Goal: Information Seeking & Learning: Find specific fact

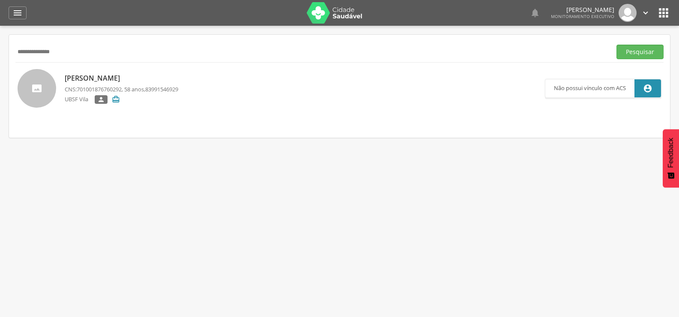
click at [0, 54] on div " Supervisão  Distritos  Ubs Coordenador: - Queimadas / PB Intervalo de Tempo…" at bounding box center [339, 184] width 679 height 317
drag, startPoint x: 76, startPoint y: 53, endPoint x: 0, endPoint y: 50, distance: 75.9
click at [0, 50] on div " Supervisão  Distritos  Ubs Coordenador: - Queimadas / PB Intervalo de Tempo…" at bounding box center [339, 184] width 679 height 317
paste input "**********"
type input "**********"
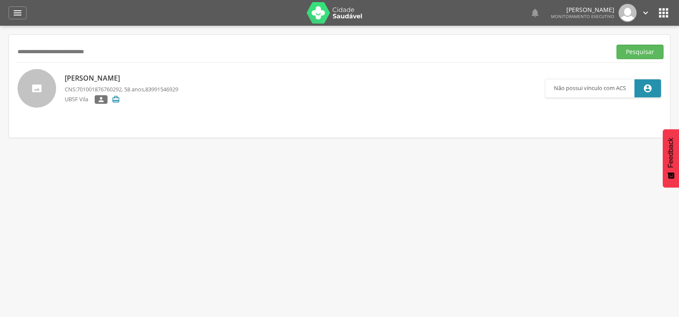
click at [616, 45] on button "Pesquisar" at bounding box center [639, 52] width 47 height 15
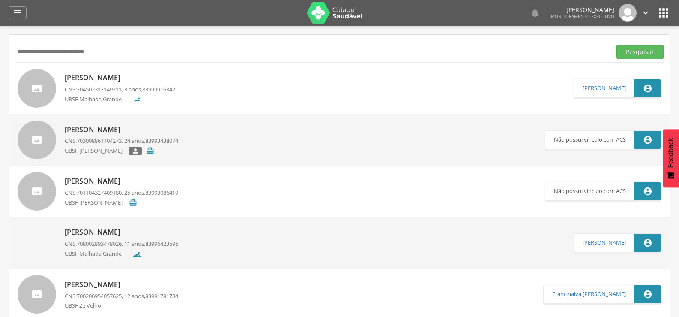
click at [162, 74] on p "[PERSON_NAME]" at bounding box center [120, 78] width 111 height 10
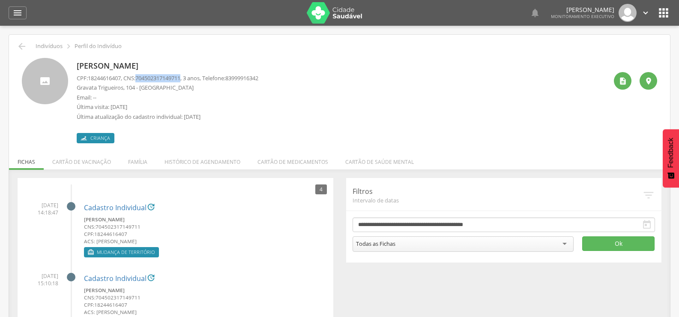
drag, startPoint x: 142, startPoint y: 78, endPoint x: 189, endPoint y: 76, distance: 46.7
click at [189, 76] on p "CPF: 18244616407 , CNS: [PHONE_NUMBER] , 3 anos, Telefone: [PHONE_NUMBER]" at bounding box center [168, 78] width 182 height 8
copy span "704502317149711"
click at [142, 156] on li "Família" at bounding box center [137, 159] width 36 height 20
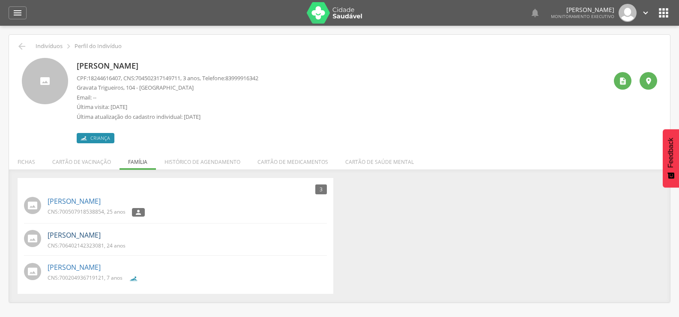
click at [99, 234] on link "[PERSON_NAME]" at bounding box center [74, 235] width 53 height 10
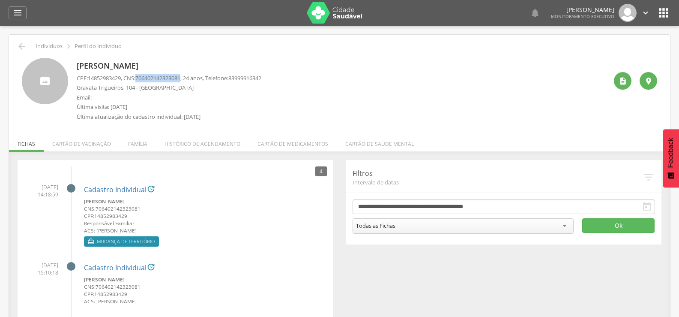
drag, startPoint x: 140, startPoint y: 78, endPoint x: 187, endPoint y: 77, distance: 46.7
click at [180, 77] on span "706402142323081" at bounding box center [157, 78] width 45 height 8
copy span "706402142323081"
click at [20, 42] on icon "" at bounding box center [22, 46] width 10 height 10
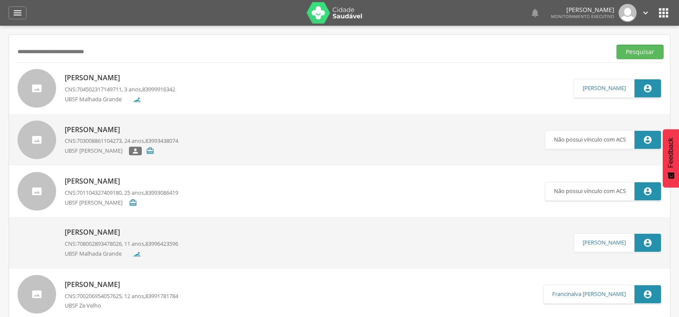
drag, startPoint x: 152, startPoint y: 54, endPoint x: 0, endPoint y: 96, distance: 158.0
click at [0, 96] on div " Supervisão  Distritos  Ubs Coordenador: - Queimadas / PB Intervalo de Tempo…" at bounding box center [339, 184] width 679 height 317
paste input "**********"
type input "**********"
click at [616, 45] on button "Pesquisar" at bounding box center [639, 52] width 47 height 15
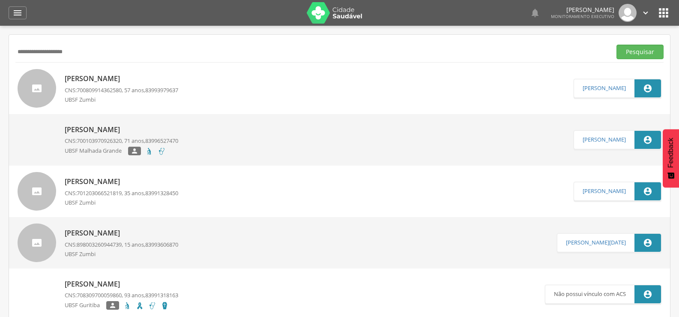
click at [96, 126] on p "[PERSON_NAME]" at bounding box center [121, 130] width 113 height 10
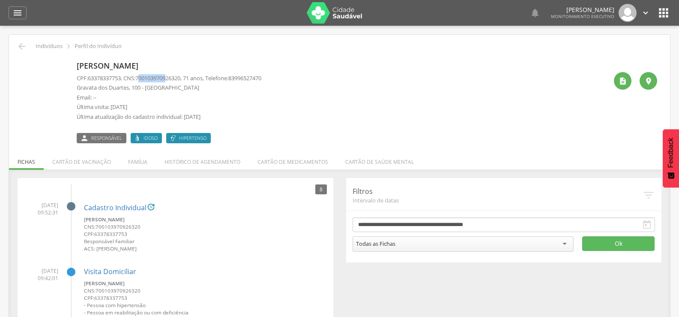
drag, startPoint x: 143, startPoint y: 77, endPoint x: 171, endPoint y: 77, distance: 28.7
click at [171, 77] on span "700103970926320" at bounding box center [157, 78] width 45 height 8
drag, startPoint x: 142, startPoint y: 78, endPoint x: 188, endPoint y: 81, distance: 46.4
click at [188, 81] on p "CPF: 63378337753 , CNS: [PHONE_NUMBER] , 71 anos, Telefone: [PHONE_NUMBER]" at bounding box center [169, 78] width 185 height 8
copy span "700103970926320"
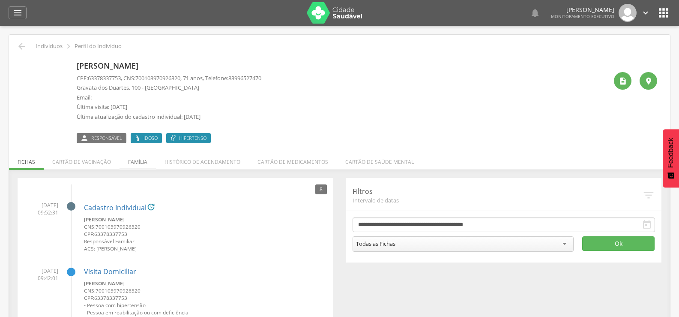
click at [145, 157] on li "Família" at bounding box center [137, 159] width 36 height 20
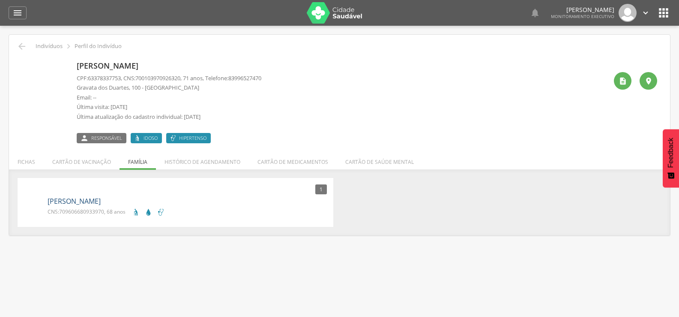
click at [101, 198] on link "[PERSON_NAME]" at bounding box center [74, 201] width 53 height 10
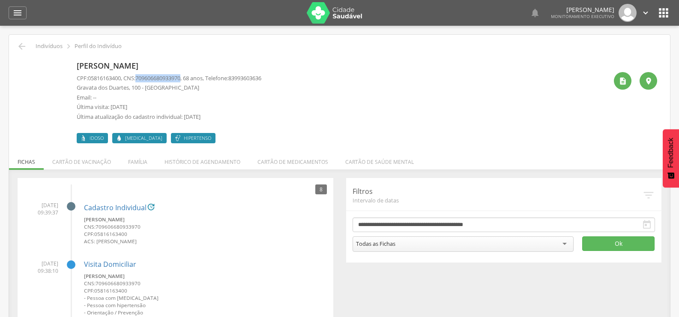
drag, startPoint x: 141, startPoint y: 77, endPoint x: 188, endPoint y: 79, distance: 47.6
click at [188, 79] on p "CPF: 05816163400 , CNS: [PHONE_NUMBER] , 68 anos, Telefone: [PHONE_NUMBER]" at bounding box center [169, 78] width 185 height 8
copy span "709606680933970"
click at [150, 153] on li "Família" at bounding box center [137, 159] width 36 height 20
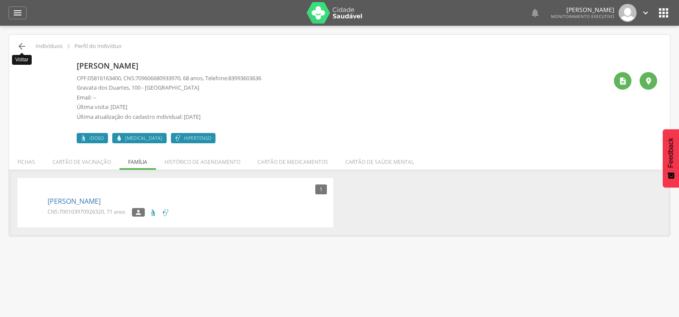
click at [18, 44] on icon "" at bounding box center [22, 46] width 10 height 10
click at [21, 40] on div " Indivíduos  Perfil do Indivíduo [PERSON_NAME] CPF: 63378337753 , CNS: [PHONE…" at bounding box center [339, 135] width 661 height 200
click at [23, 46] on icon "" at bounding box center [22, 46] width 10 height 10
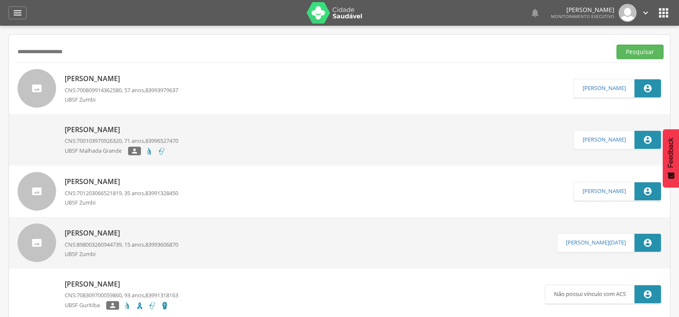
drag, startPoint x: 89, startPoint y: 55, endPoint x: 0, endPoint y: 64, distance: 89.6
click at [0, 64] on div " Supervisão  Distritos  Ubs Coordenador: - Queimadas / PB Intervalo de Tempo…" at bounding box center [339, 184] width 679 height 317
paste input "**********"
type input "**********"
click at [616, 45] on button "Pesquisar" at bounding box center [639, 52] width 47 height 15
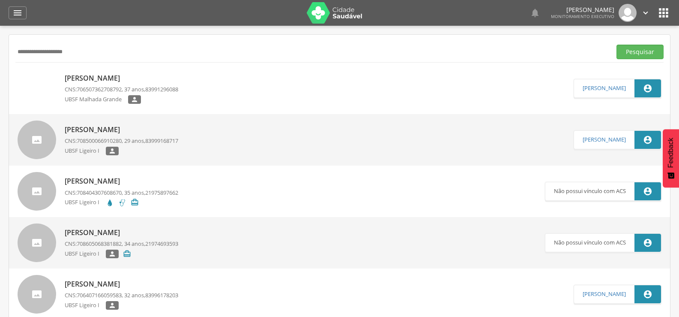
click at [75, 73] on p "[PERSON_NAME]" at bounding box center [121, 78] width 113 height 10
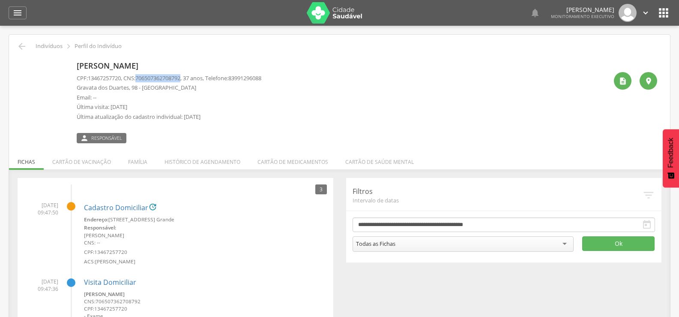
drag, startPoint x: 141, startPoint y: 78, endPoint x: 188, endPoint y: 76, distance: 47.1
click at [180, 76] on span "706507362708792" at bounding box center [157, 78] width 45 height 8
copy span "706507362708792"
click at [137, 154] on li "Família" at bounding box center [137, 159] width 36 height 20
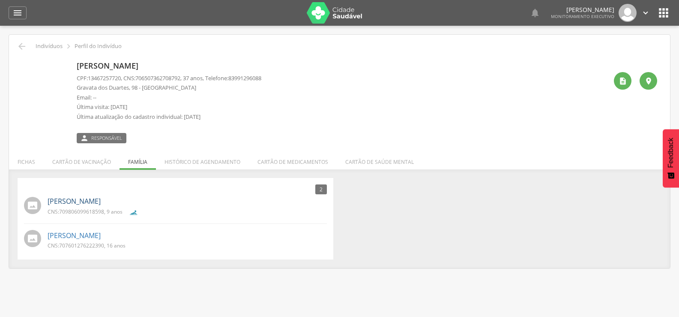
click at [97, 199] on link "[PERSON_NAME]" at bounding box center [74, 201] width 53 height 10
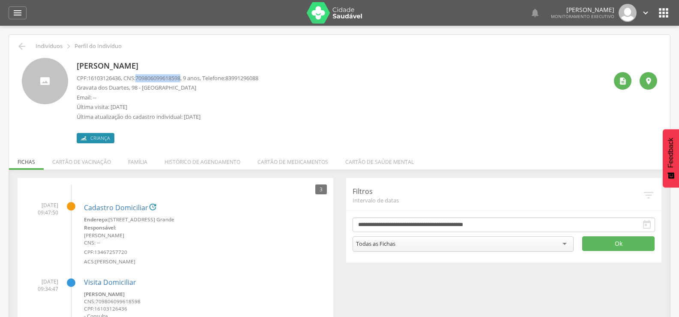
drag, startPoint x: 141, startPoint y: 78, endPoint x: 188, endPoint y: 78, distance: 47.1
click at [180, 78] on span "709806099618598" at bounding box center [157, 78] width 45 height 8
copy span "709806099618598"
click at [129, 163] on li "Família" at bounding box center [137, 159] width 36 height 20
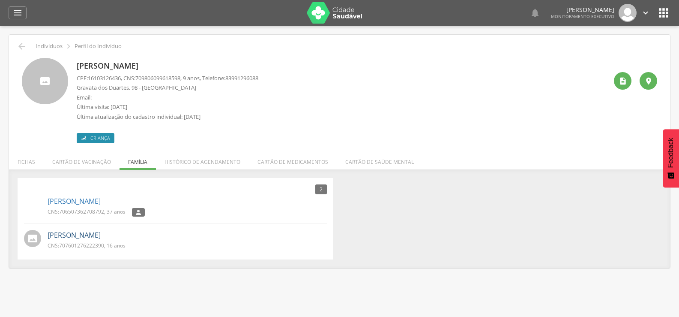
click at [101, 236] on link "[PERSON_NAME]" at bounding box center [74, 235] width 53 height 10
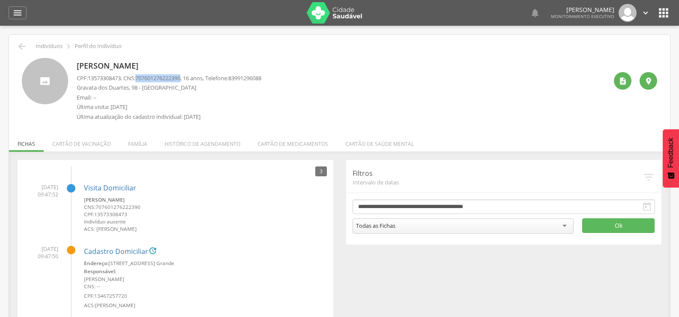
drag, startPoint x: 141, startPoint y: 77, endPoint x: 188, endPoint y: 75, distance: 46.3
click at [180, 75] on span "707601276222390" at bounding box center [157, 78] width 45 height 8
copy span "707601276222390"
click at [140, 144] on li "Família" at bounding box center [137, 141] width 36 height 20
